Goal: Task Accomplishment & Management: Complete application form

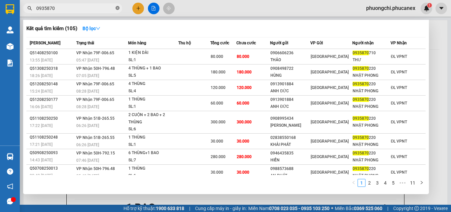
scroll to position [66, 0]
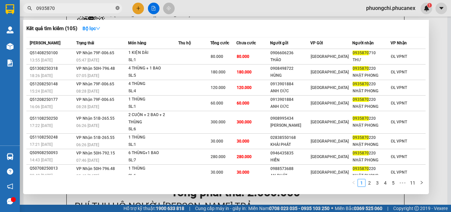
click at [119, 6] on icon "close-circle" at bounding box center [118, 8] width 4 height 4
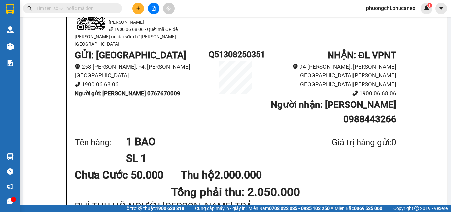
click at [89, 10] on input "text" at bounding box center [75, 8] width 78 height 7
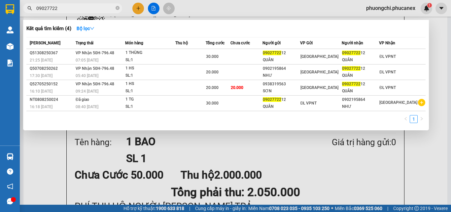
type input "09027722"
click at [118, 5] on span at bounding box center [118, 8] width 4 height 6
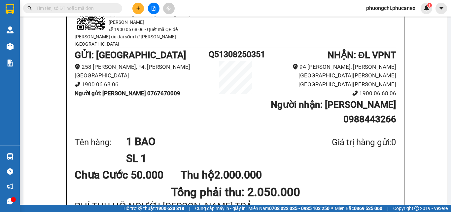
click at [99, 9] on input "text" at bounding box center [75, 8] width 78 height 7
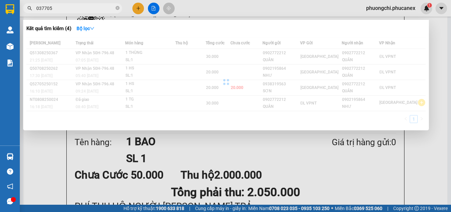
type input "0377058"
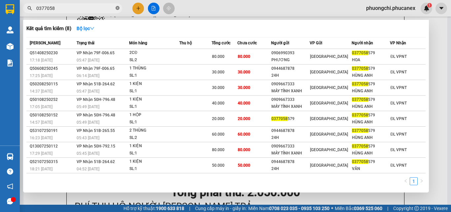
click at [117, 7] on icon "close-circle" at bounding box center [118, 8] width 4 height 4
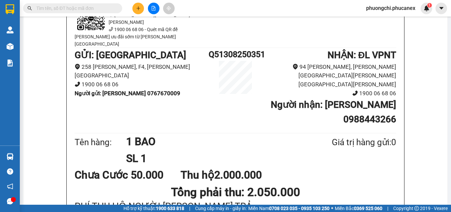
drag, startPoint x: 108, startPoint y: 6, endPoint x: 121, endPoint y: 9, distance: 13.3
click at [107, 6] on input "text" at bounding box center [75, 8] width 78 height 7
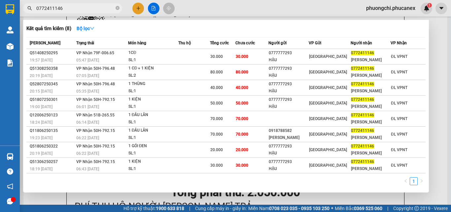
type input "0772411146"
click at [118, 5] on span at bounding box center [118, 8] width 4 height 6
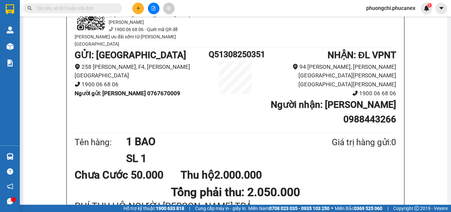
click at [107, 9] on input "text" at bounding box center [75, 8] width 78 height 7
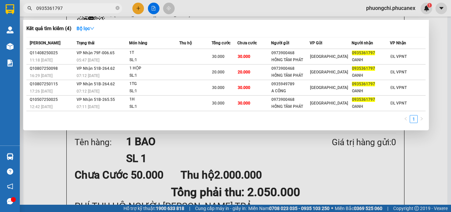
type input "0935361797"
